Goal: Navigation & Orientation: Find specific page/section

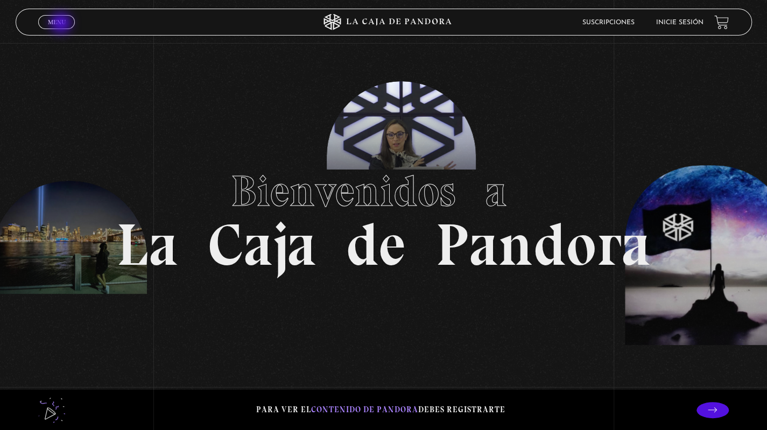
click at [62, 24] on span "Menu" at bounding box center [57, 22] width 18 height 6
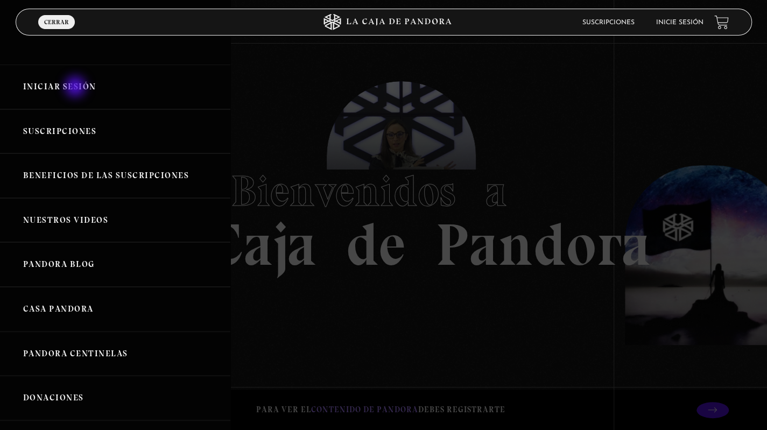
click at [76, 88] on link "Iniciar Sesión" at bounding box center [115, 87] width 230 height 45
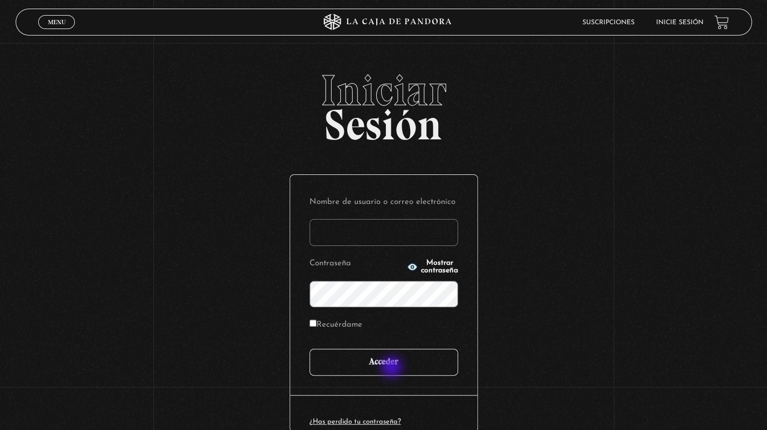
type input "lorrainelf6@gmail.com"
click at [393, 368] on input "Acceder" at bounding box center [384, 362] width 149 height 27
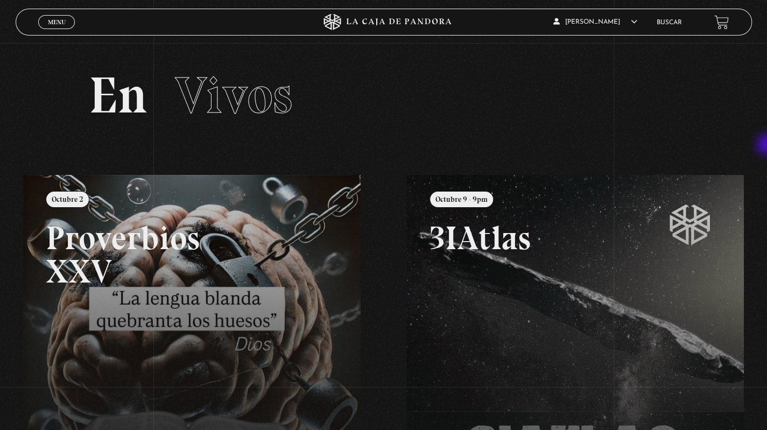
scroll to position [5, 0]
